Goal: Navigation & Orientation: Find specific page/section

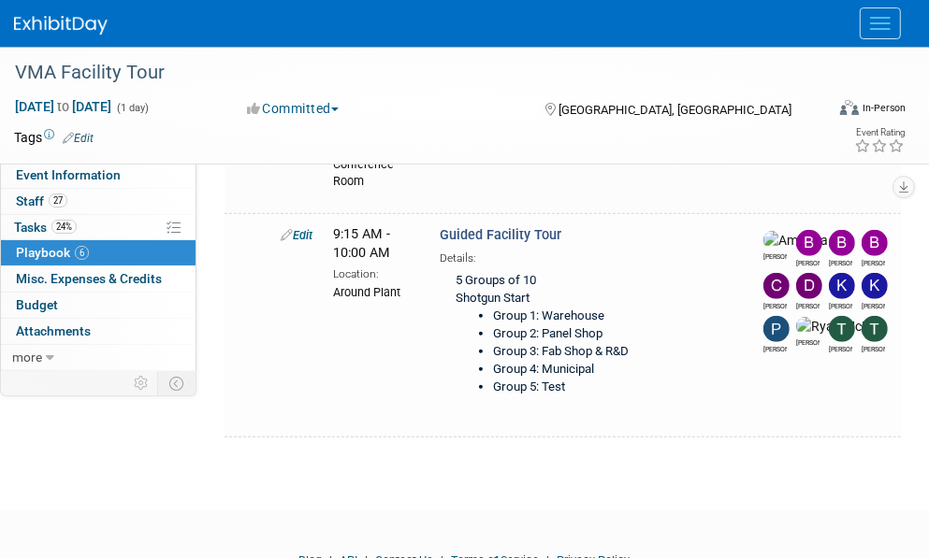
click at [0, 0] on link "Events" at bounding box center [0, 0] width 0 height 0
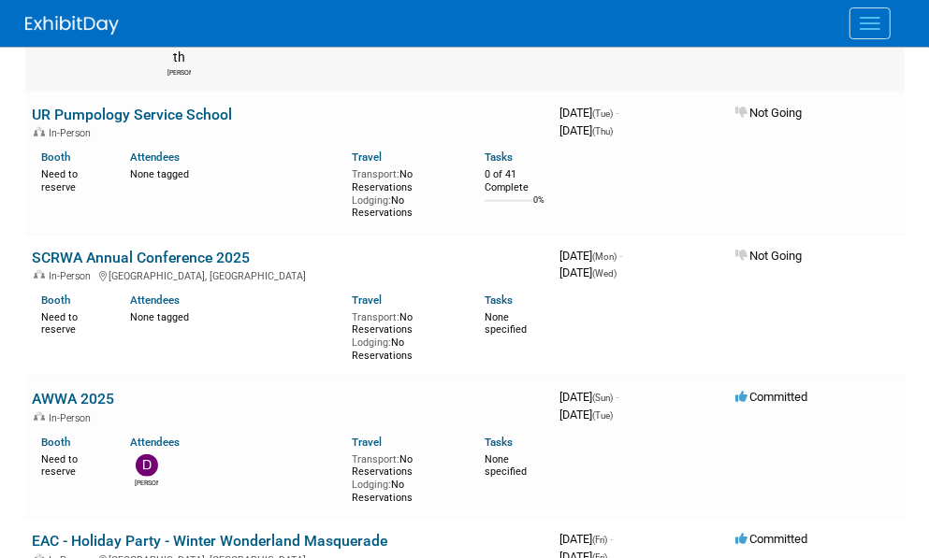
scroll to position [935, 0]
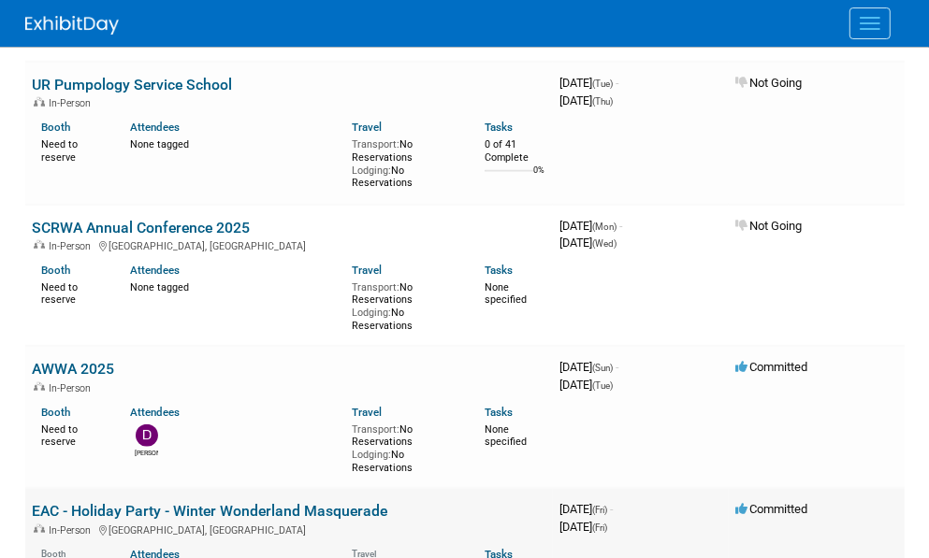
click at [106, 502] on link "EAC - Holiday Party - Winter Wonderland Masquerade" at bounding box center [210, 511] width 355 height 18
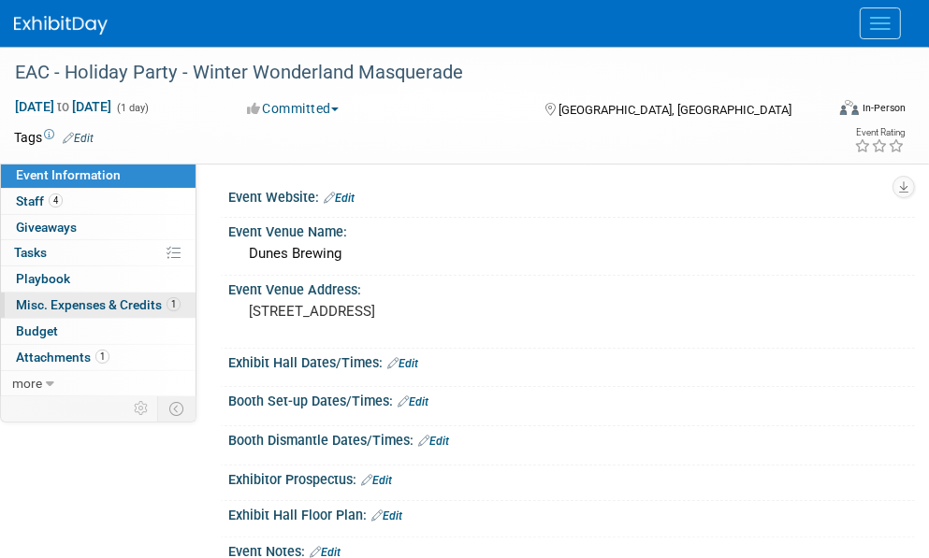
click at [52, 303] on span "Misc. Expenses & Credits 1" at bounding box center [98, 304] width 165 height 15
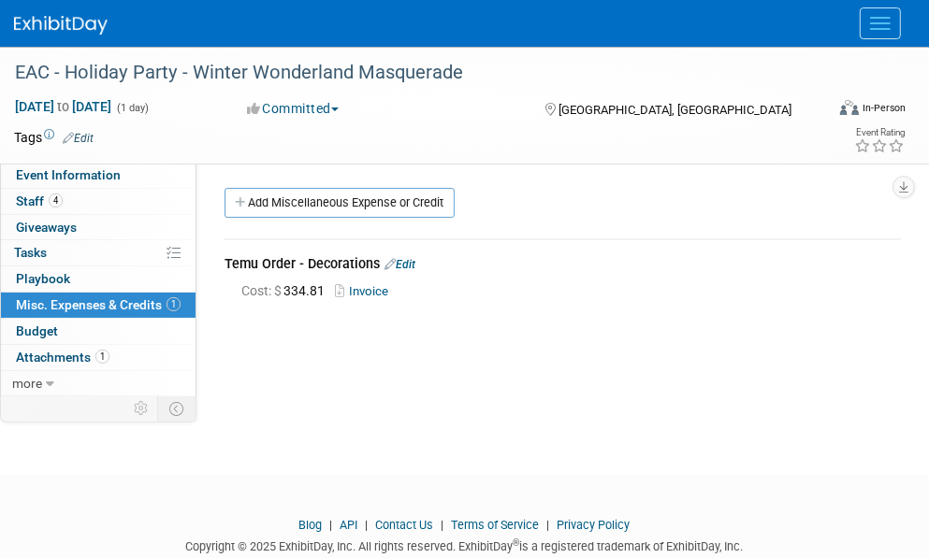
click at [0, 0] on link "Events" at bounding box center [0, 0] width 0 height 0
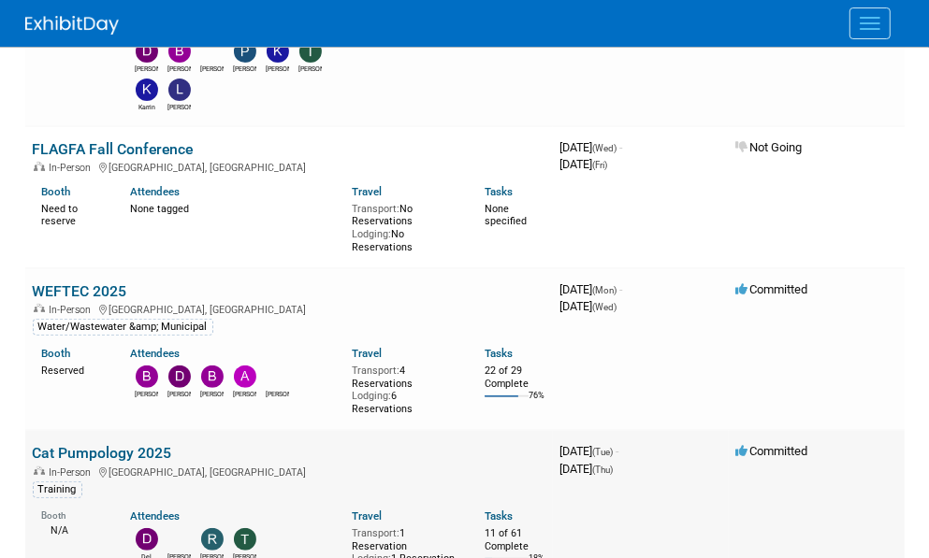
scroll to position [281, 0]
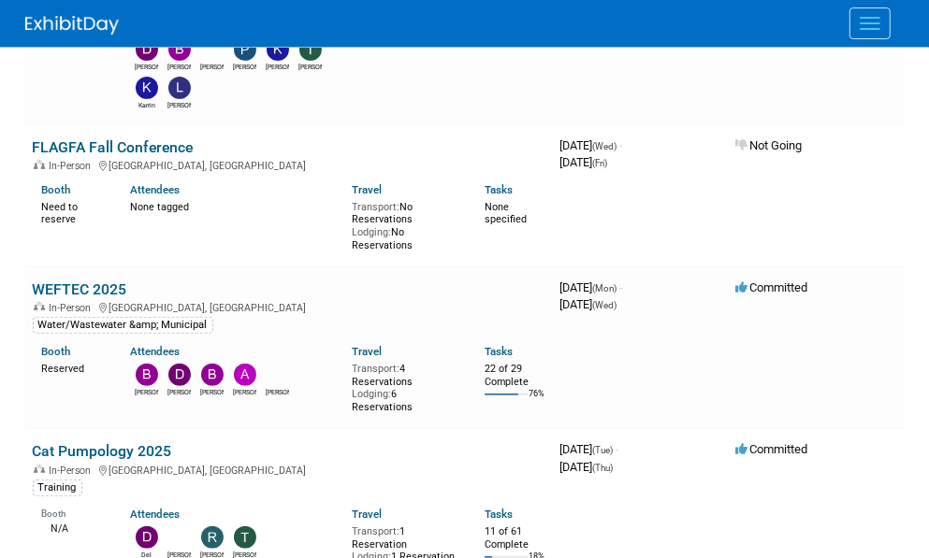
click at [102, 291] on link "WEFTEC 2025" at bounding box center [80, 290] width 94 height 18
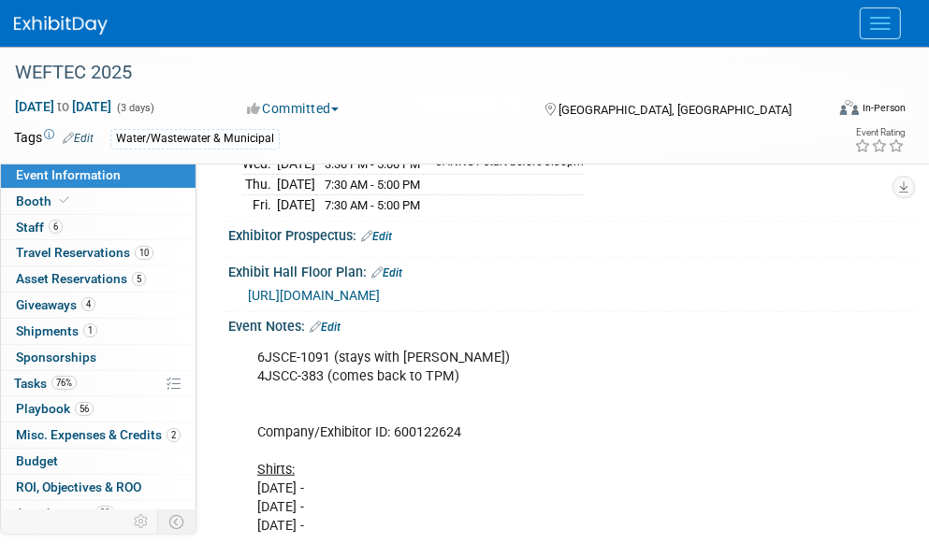
scroll to position [468, 0]
click at [495, 366] on div "6JSCE-1091 (stays with Mark) 4JSCC-383 (comes back to TPM) Company/Exhibitor ID…" at bounding box center [507, 555] width 527 height 432
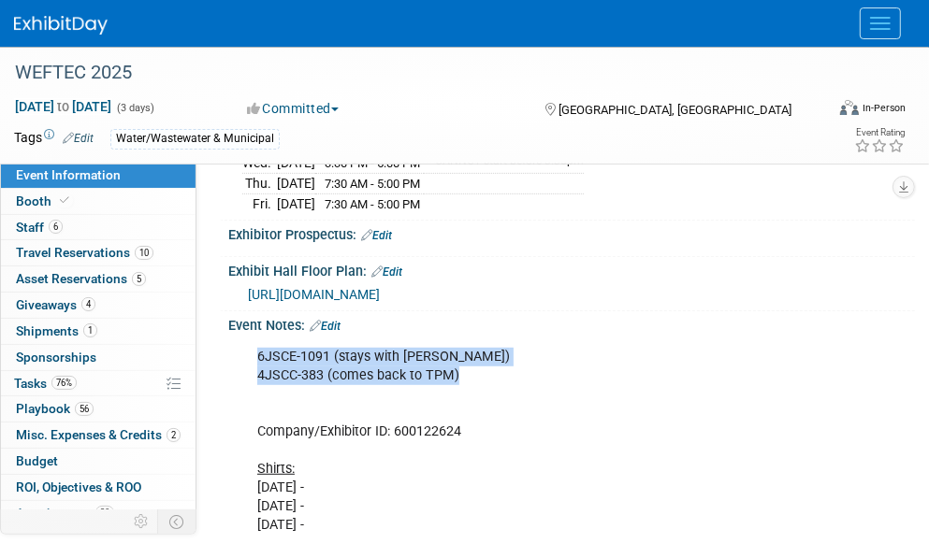
drag, startPoint x: 480, startPoint y: 361, endPoint x: 243, endPoint y: 349, distance: 236.9
click at [244, 349] on div "6JSCE-1091 (stays with Mark) 4JSCC-383 (comes back to TPM) Company/Exhibitor ID…" at bounding box center [507, 555] width 527 height 432
copy div "6JSCE-1091 (stays with [PERSON_NAME]) 4JSCC-383 (comes back to TPM)"
click at [530, 369] on div "6JSCE-1091 (stays with Mark) 4JSCC-383 (comes back to TPM) Company/Exhibitor ID…" at bounding box center [507, 555] width 527 height 432
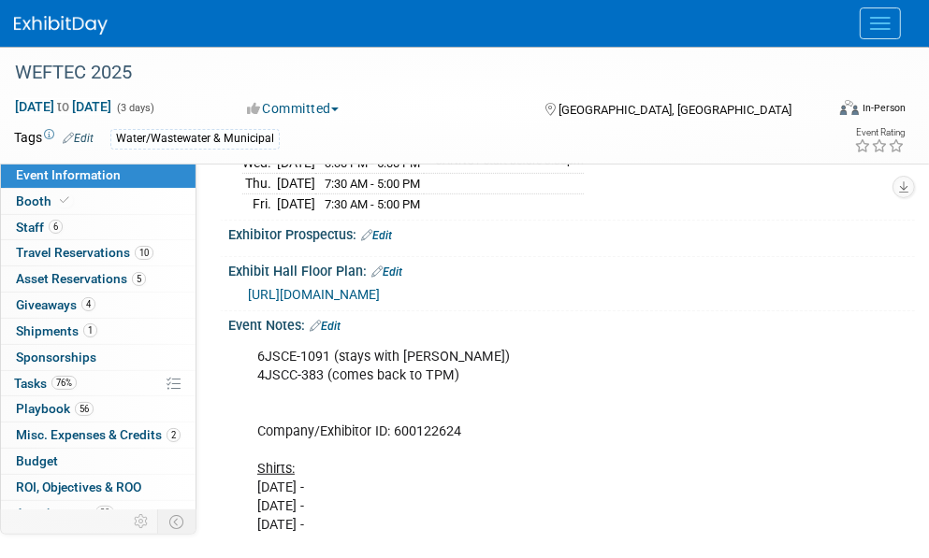
click at [870, 221] on div "Exhibitor Prospectus: Edit" at bounding box center [571, 233] width 686 height 24
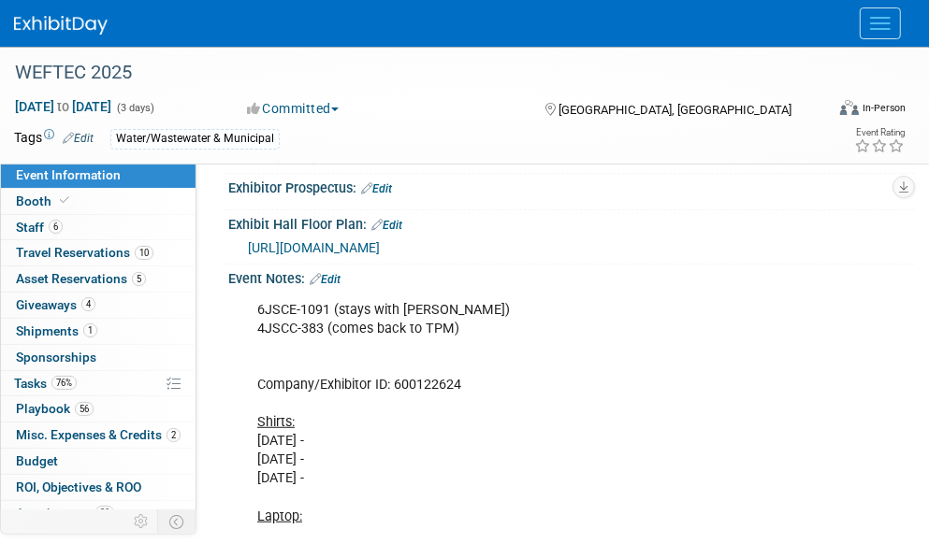
scroll to position [561, 0]
